Goal: Task Accomplishment & Management: Manage account settings

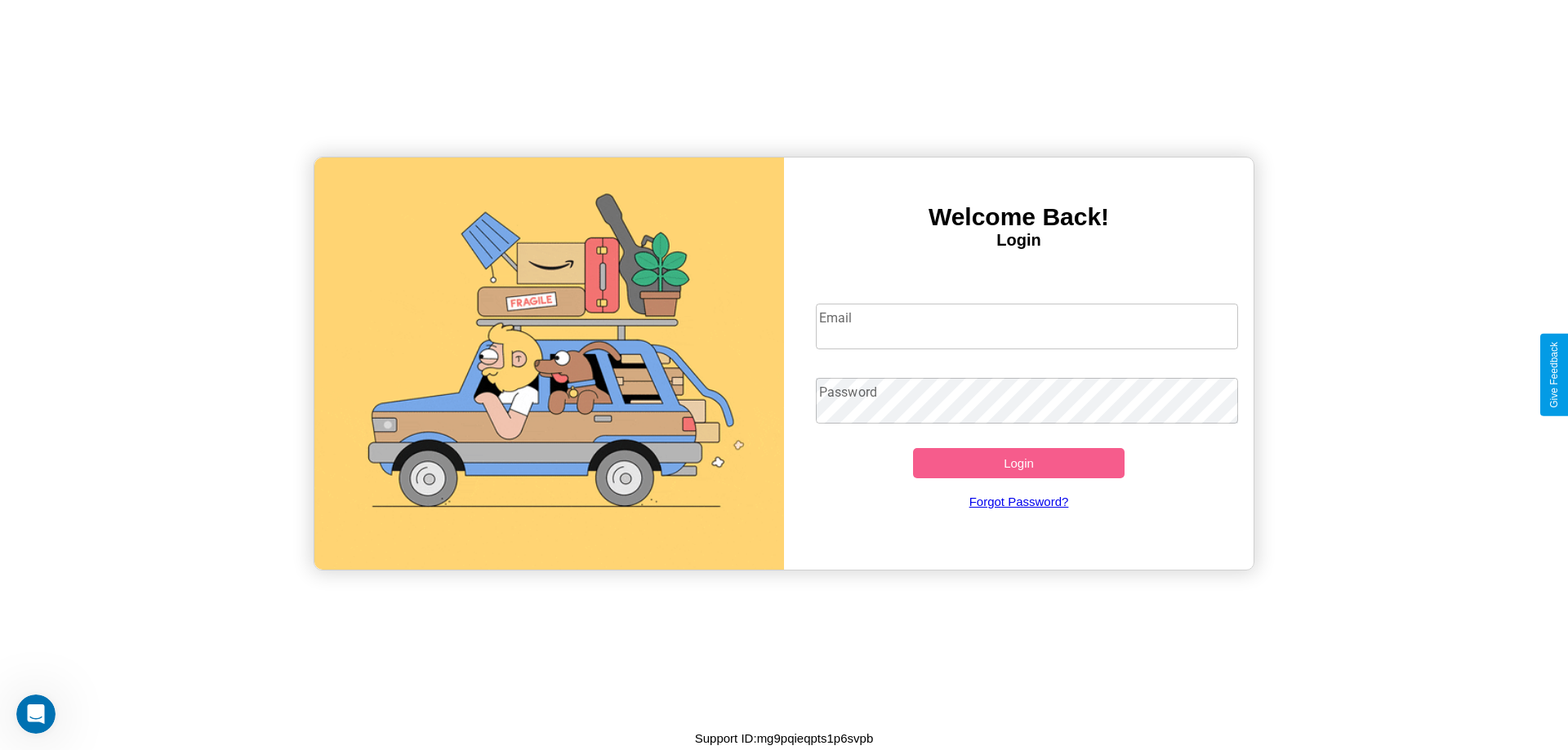
click at [1027, 325] on input "Email" at bounding box center [1027, 326] width 423 height 46
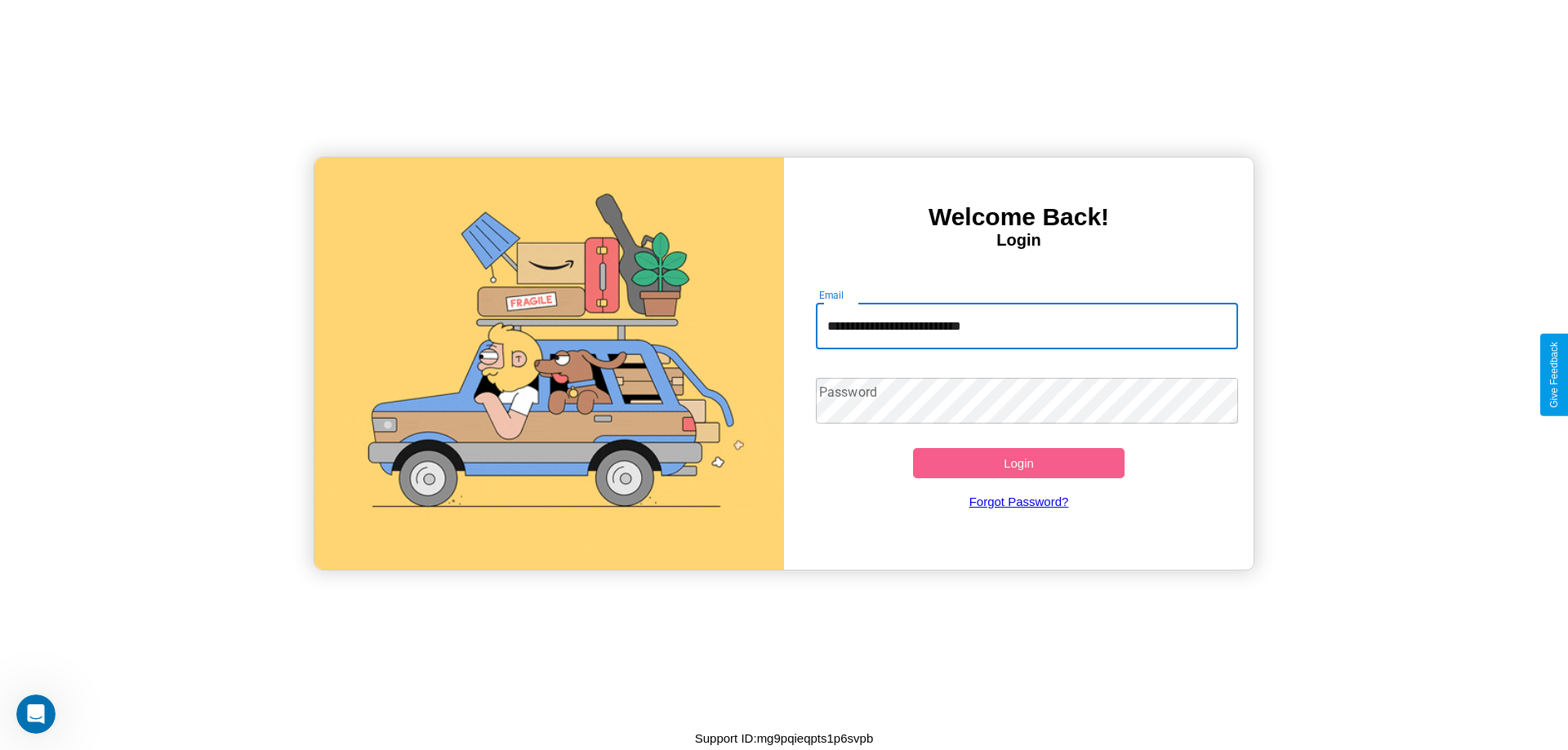
type input "**********"
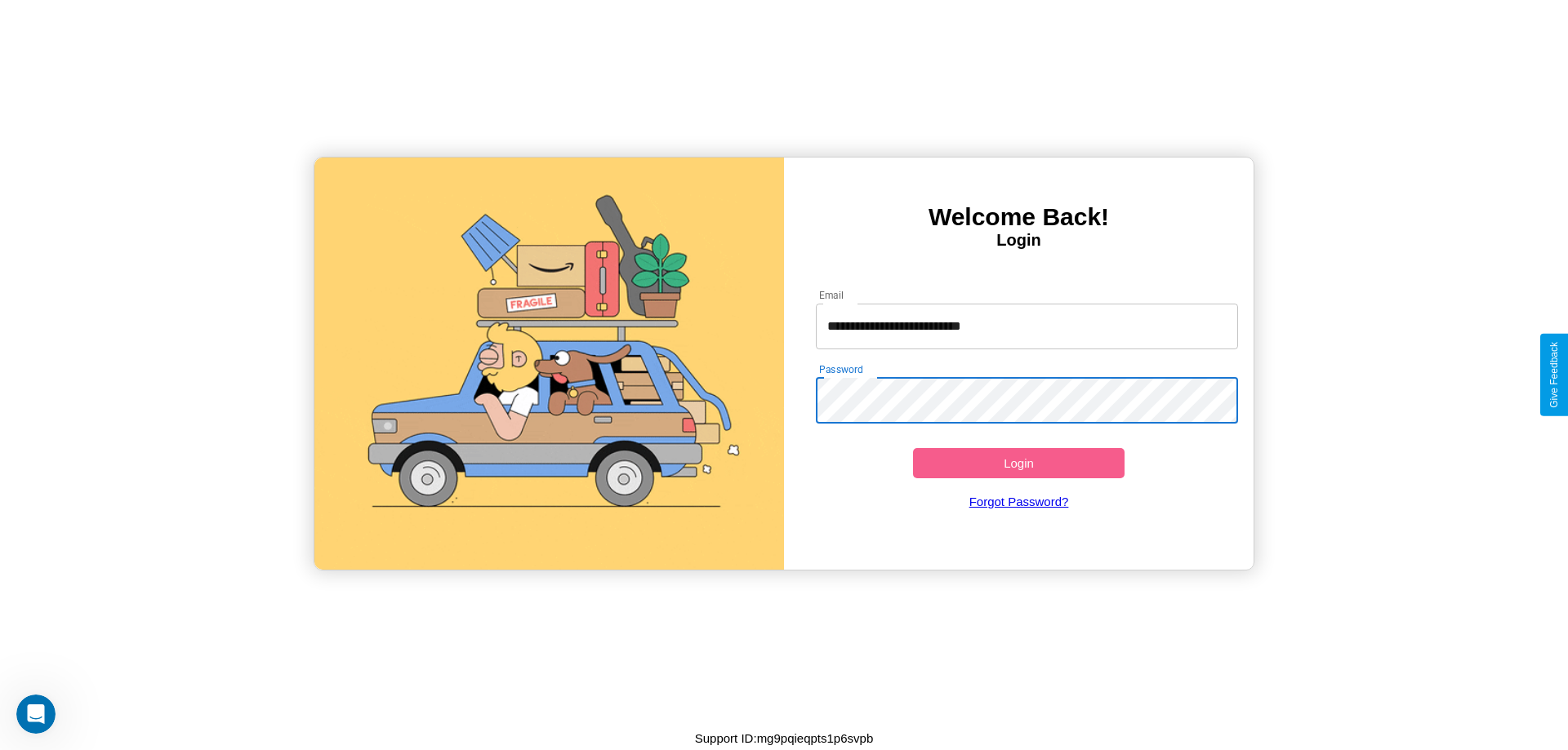
click at [1018, 463] on button "Login" at bounding box center [1018, 463] width 211 height 30
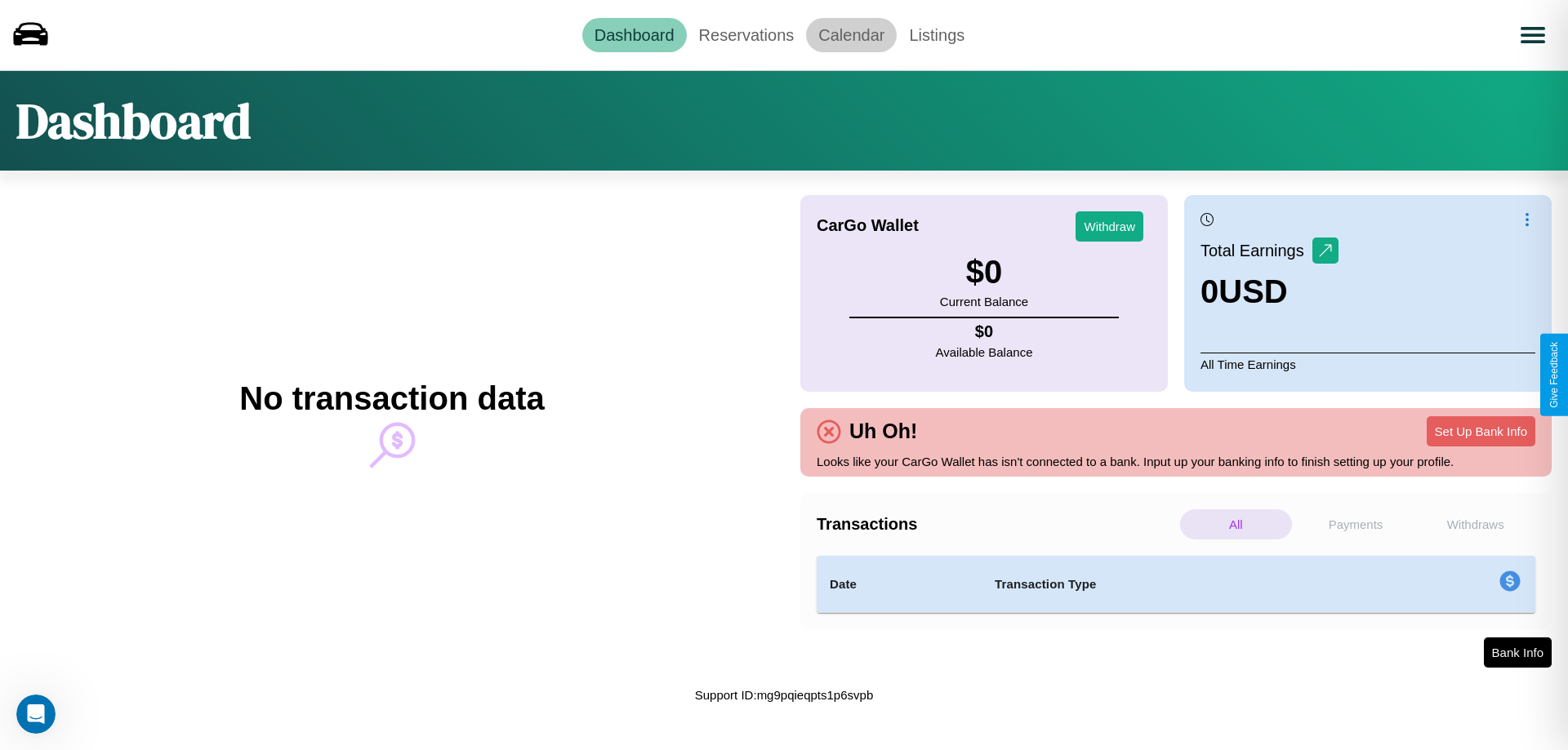
click at [851, 34] on link "Calendar" at bounding box center [850, 34] width 91 height 34
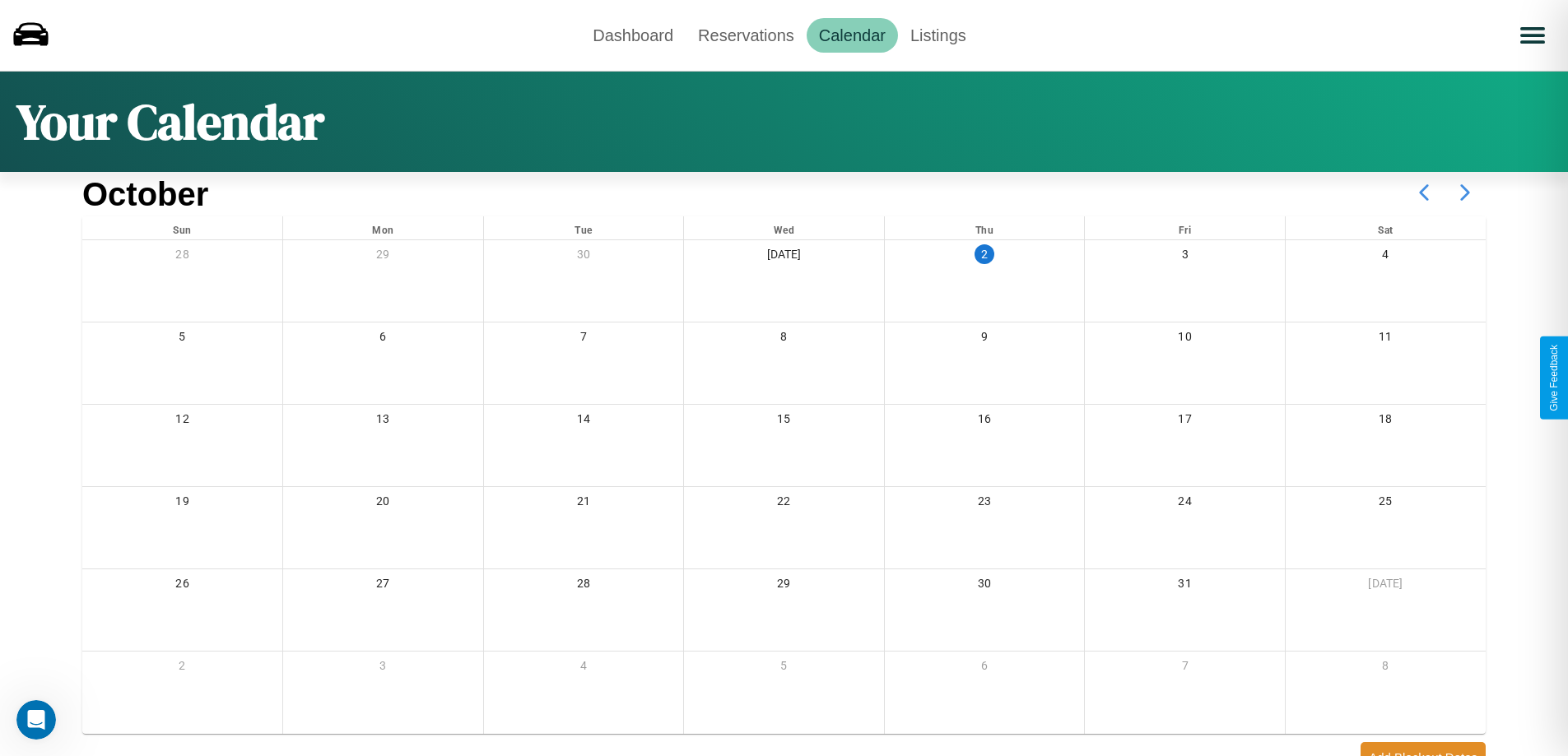
click at [1465, 192] on icon at bounding box center [1465, 192] width 41 height 41
click at [633, 34] on link "Dashboard" at bounding box center [632, 34] width 105 height 34
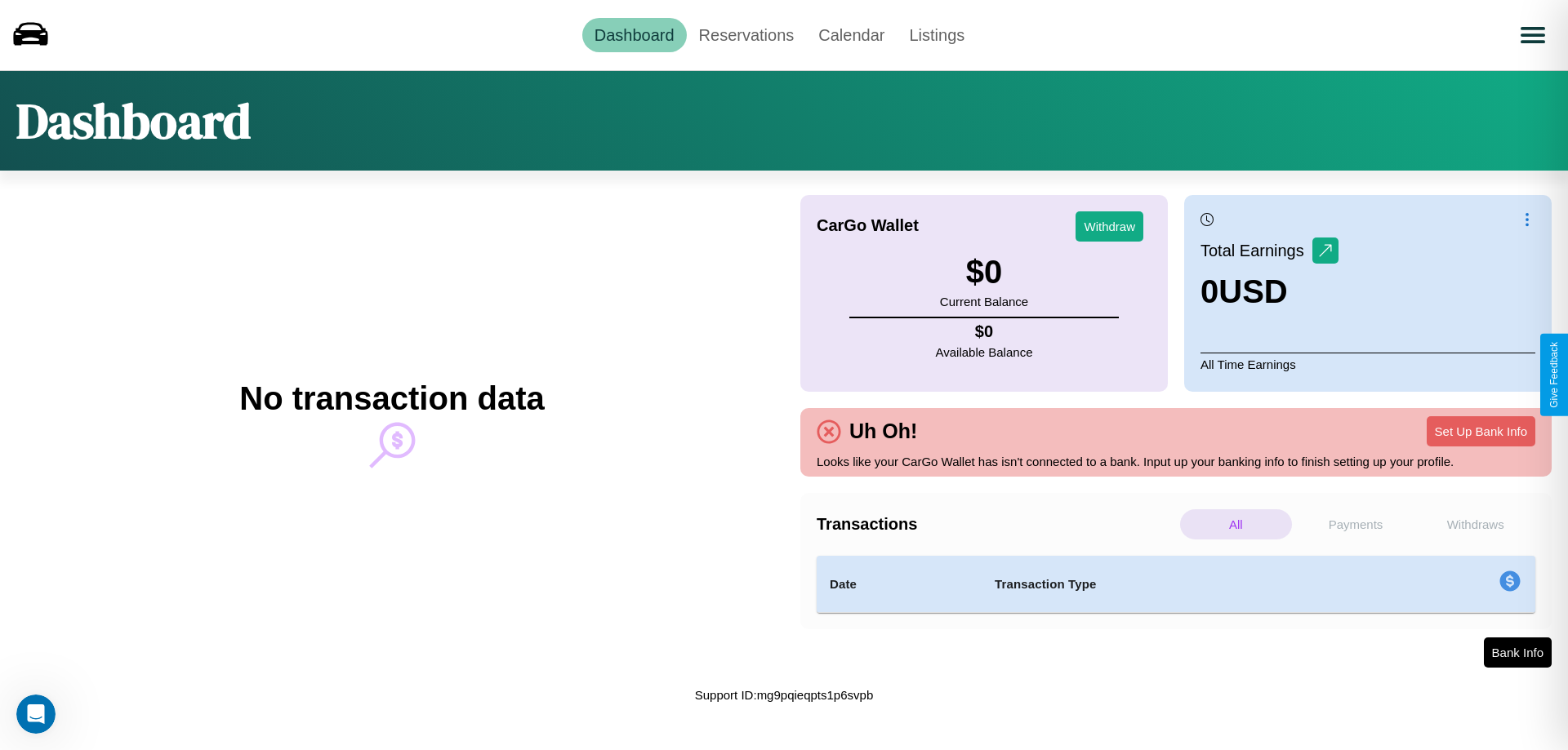
click at [1235, 524] on p "All" at bounding box center [1235, 524] width 112 height 30
click at [1475, 524] on p "Withdraws" at bounding box center [1475, 524] width 112 height 30
click at [1356, 524] on p "Payments" at bounding box center [1356, 524] width 112 height 30
click at [1235, 524] on p "All" at bounding box center [1235, 524] width 112 height 30
click at [745, 34] on link "Reservations" at bounding box center [746, 34] width 120 height 34
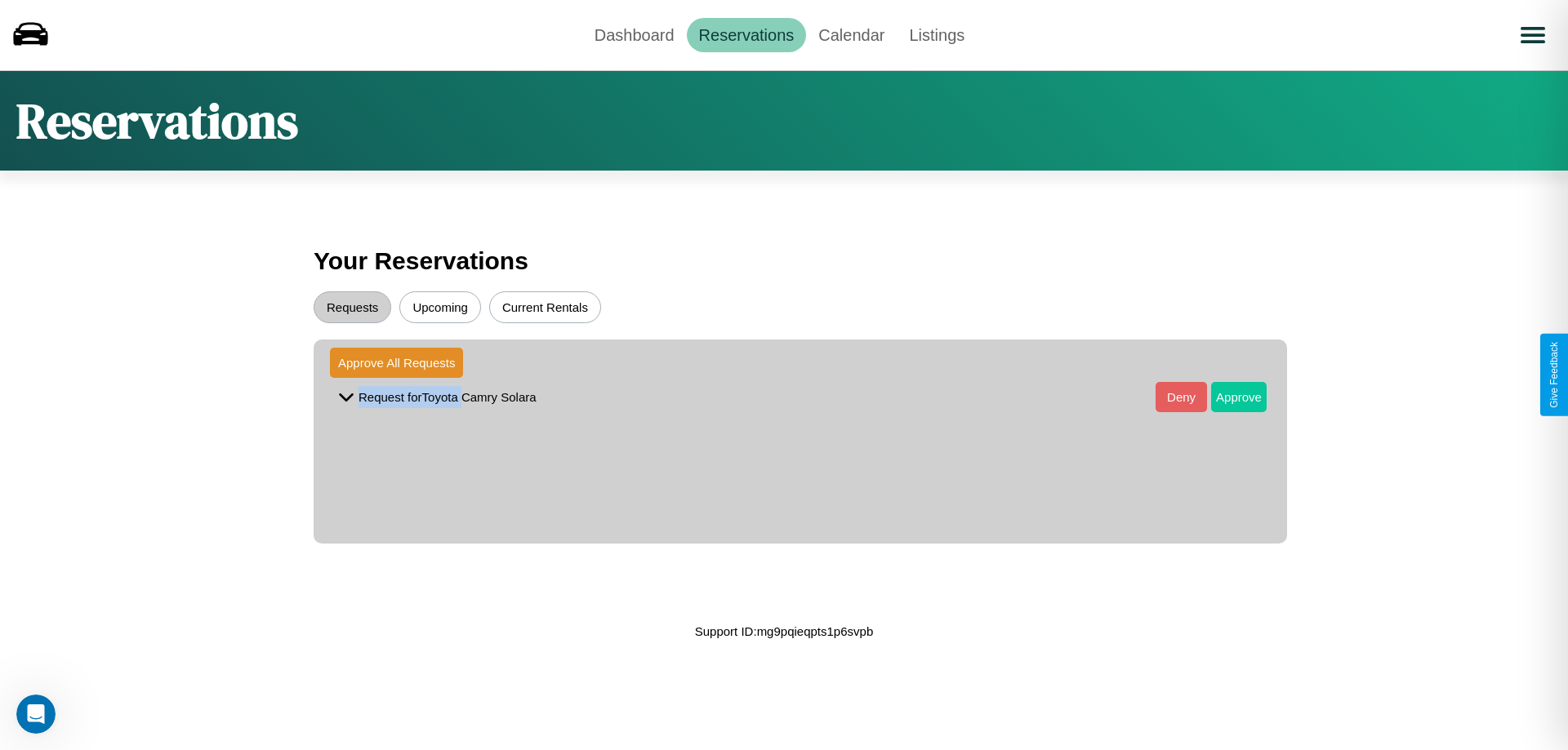
click at [1226, 396] on button "Approve" at bounding box center [1238, 396] width 56 height 30
